Goal: Task Accomplishment & Management: Manage account settings

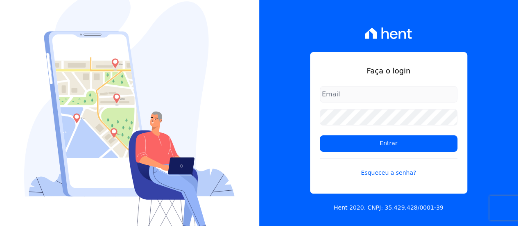
type input "[EMAIL_ADDRESS][DOMAIN_NAME]"
click at [361, 91] on input "contato@condominioalexandria.com.br" at bounding box center [389, 94] width 138 height 16
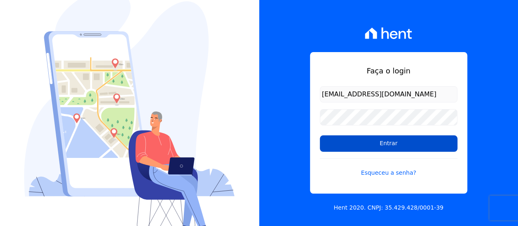
click at [339, 145] on input "Entrar" at bounding box center [389, 143] width 138 height 16
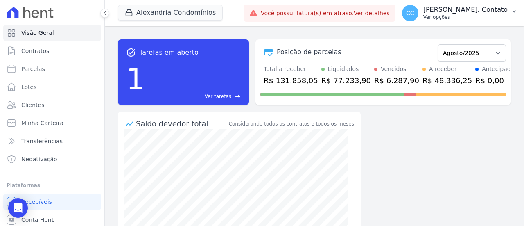
click at [483, 14] on p "Ver opções" at bounding box center [466, 17] width 84 height 7
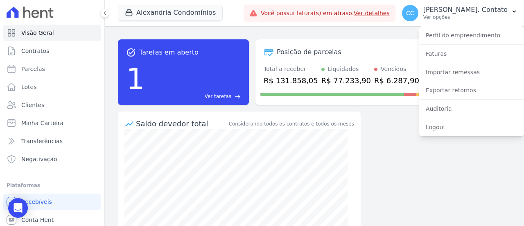
click at [390, 11] on link "Ver detalhes" at bounding box center [372, 13] width 36 height 7
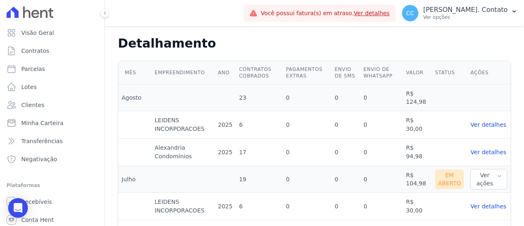
scroll to position [246, 0]
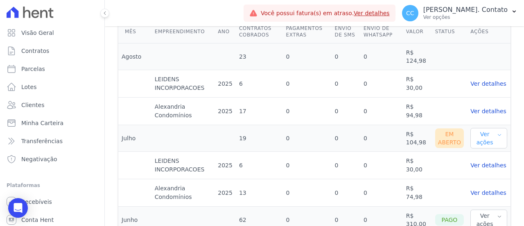
click at [477, 137] on button "Ver ações" at bounding box center [489, 138] width 37 height 20
click at [390, 15] on link "Ver detalhes" at bounding box center [372, 13] width 36 height 7
click at [482, 134] on button "Ver ações" at bounding box center [489, 138] width 37 height 20
click at [483, 151] on link "Ver boleto" at bounding box center [488, 154] width 29 height 7
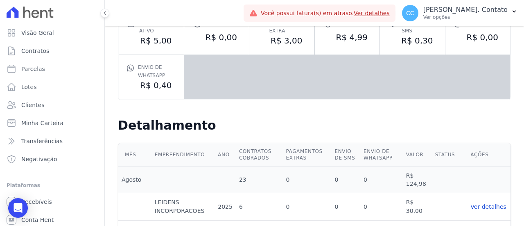
scroll to position [246, 0]
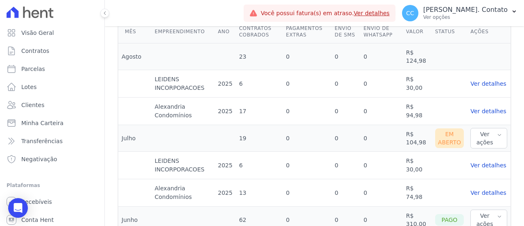
click at [478, 108] on link "Ver detalhes" at bounding box center [489, 111] width 37 height 9
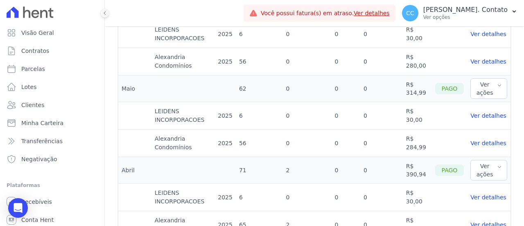
scroll to position [492, 0]
